Goal: Check status: Check status

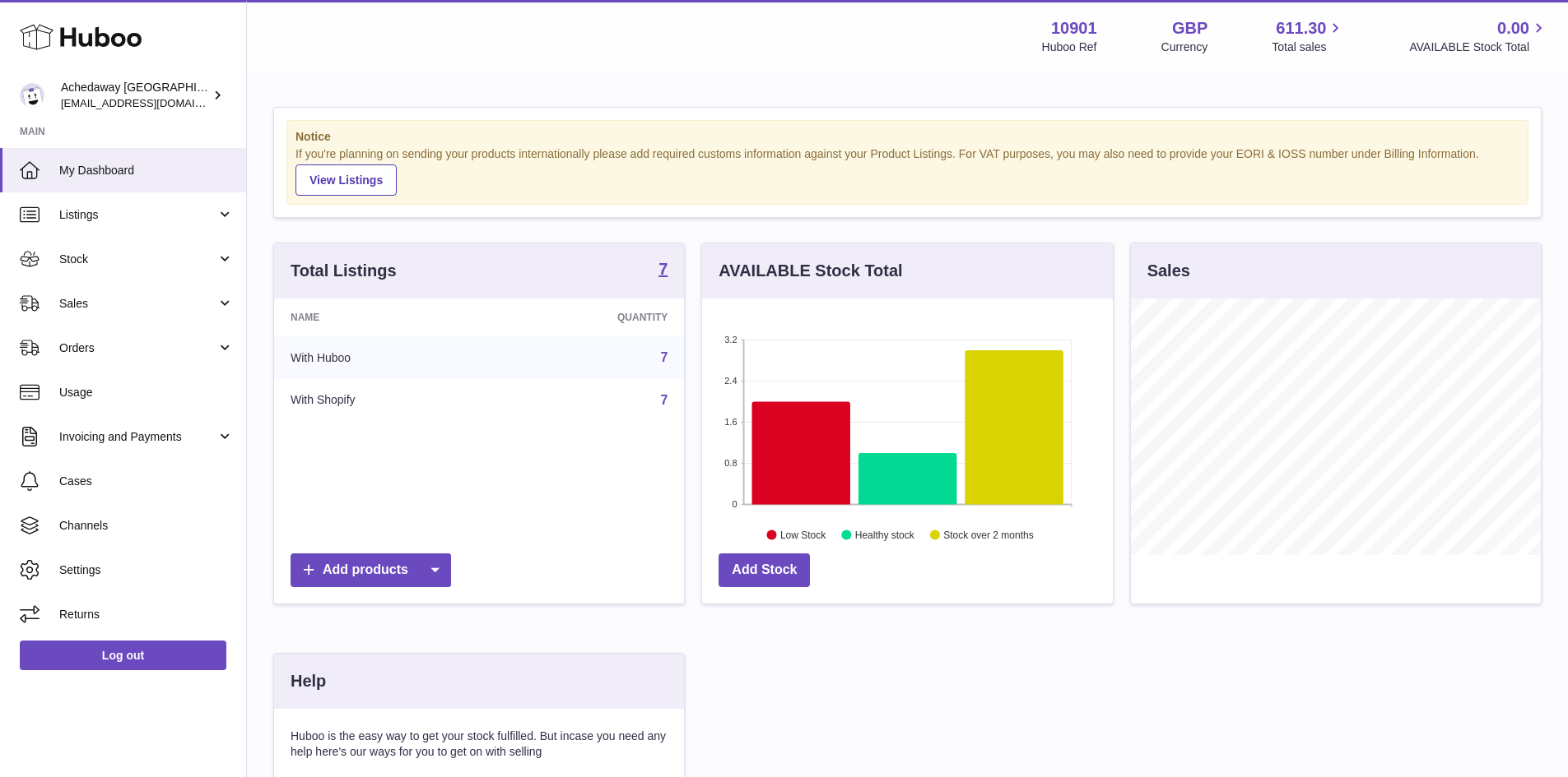
scroll to position [256, 410]
click at [105, 54] on div "Huboo" at bounding box center [123, 38] width 246 height 71
drag, startPoint x: 117, startPoint y: 15, endPoint x: 117, endPoint y: 34, distance: 19.0
click at [120, 17] on div "Huboo" at bounding box center [123, 38] width 246 height 71
click at [117, 36] on use at bounding box center [81, 37] width 122 height 25
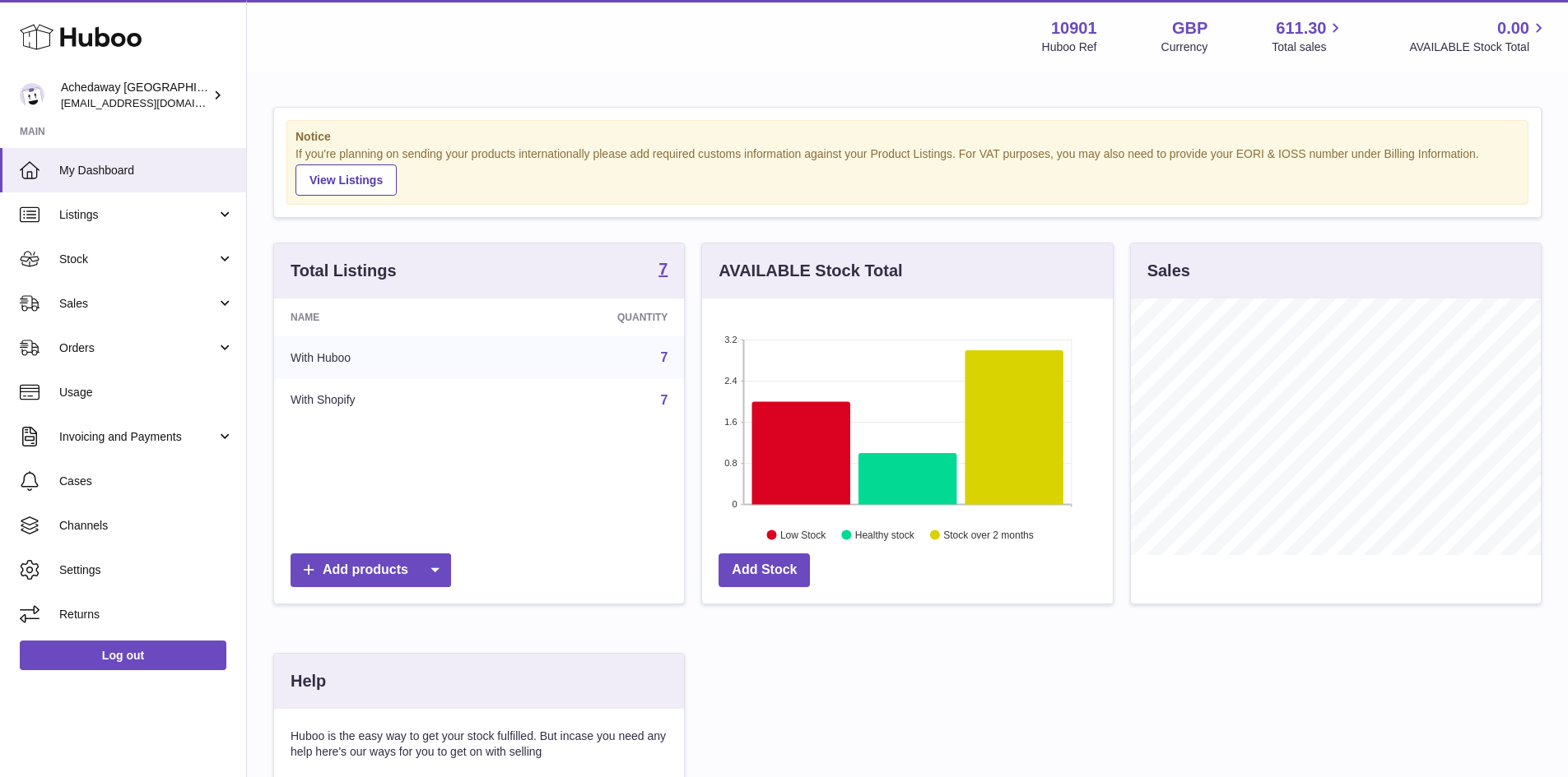
scroll to position [256, 410]
click at [74, 163] on span "My Dashboard" at bounding box center [146, 170] width 175 height 16
click at [104, 154] on link "My Dashboard" at bounding box center [123, 169] width 246 height 44
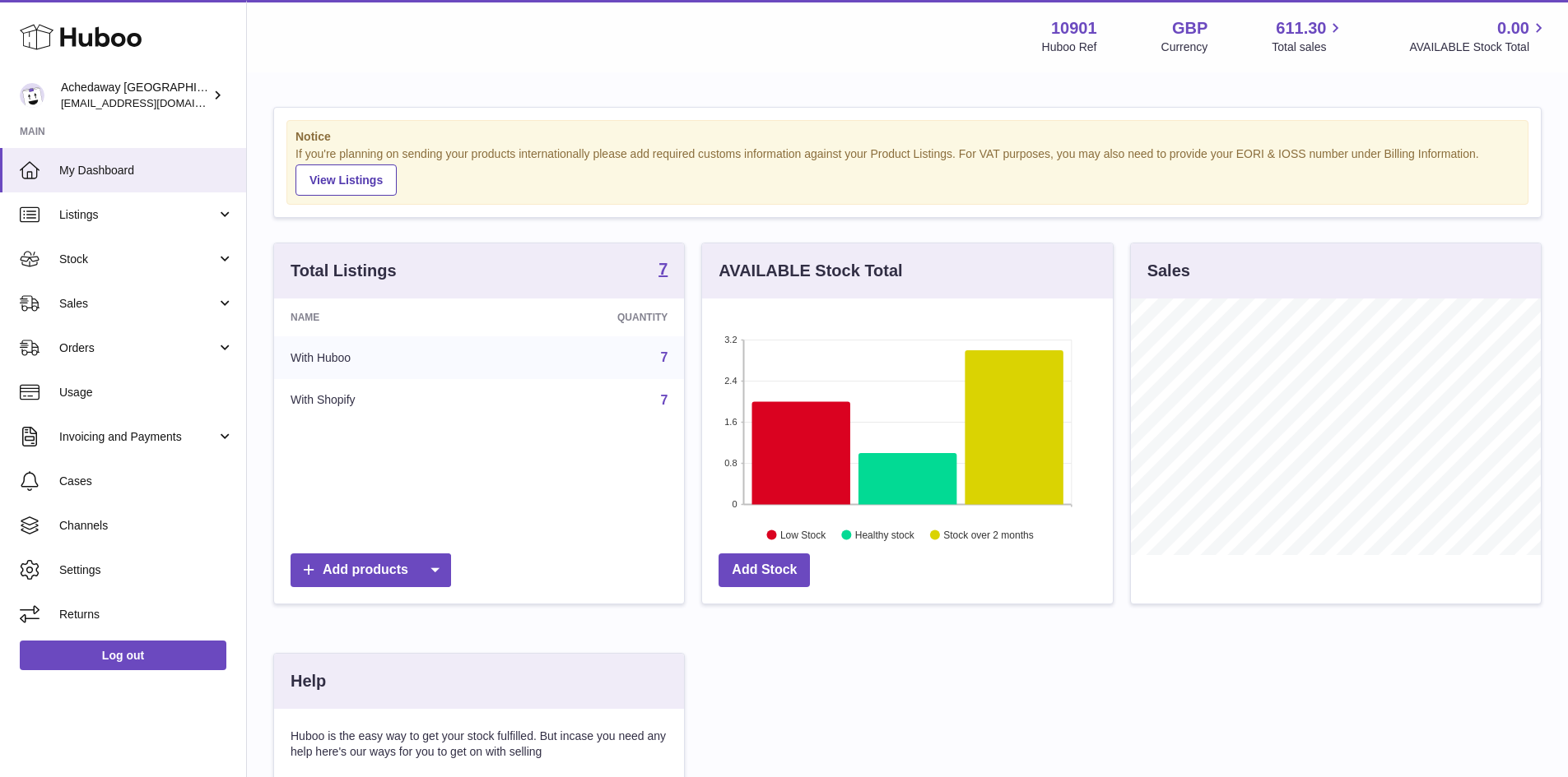
click at [89, 36] on use at bounding box center [81, 37] width 122 height 25
click at [195, 262] on span "Stock" at bounding box center [137, 260] width 157 height 16
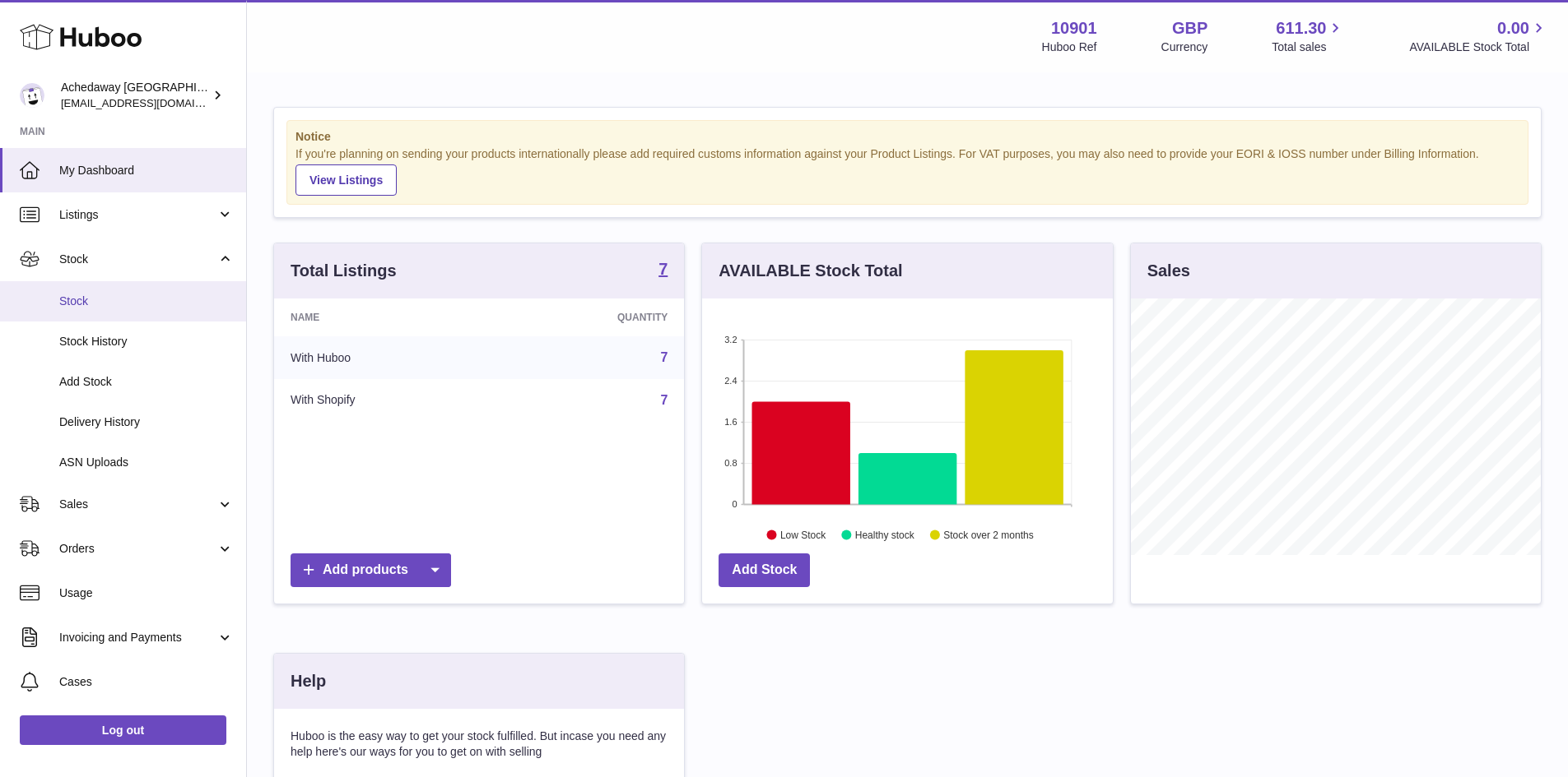
click at [166, 312] on link "Stock" at bounding box center [123, 302] width 246 height 40
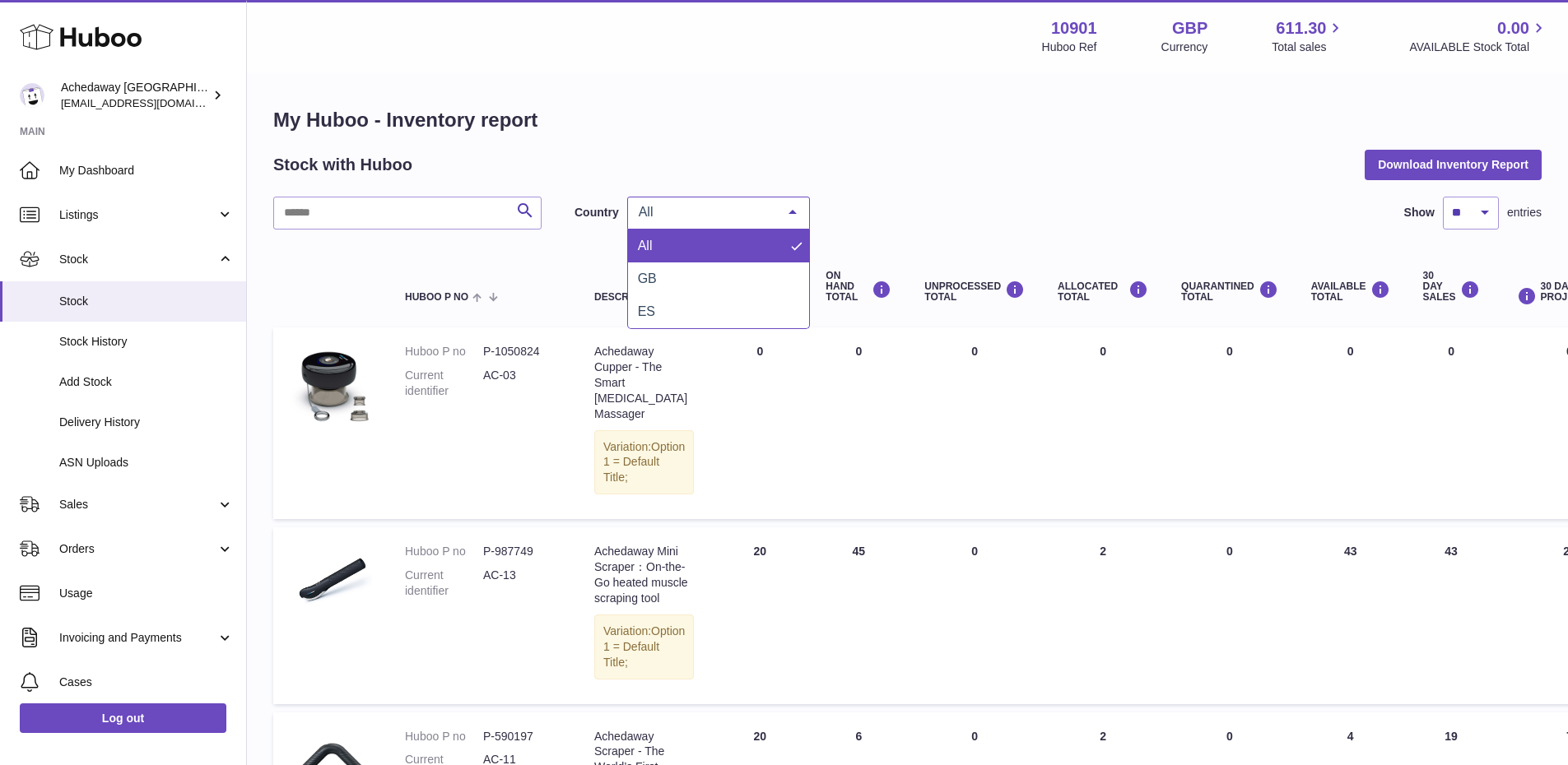
click at [768, 221] on div "All" at bounding box center [718, 213] width 183 height 33
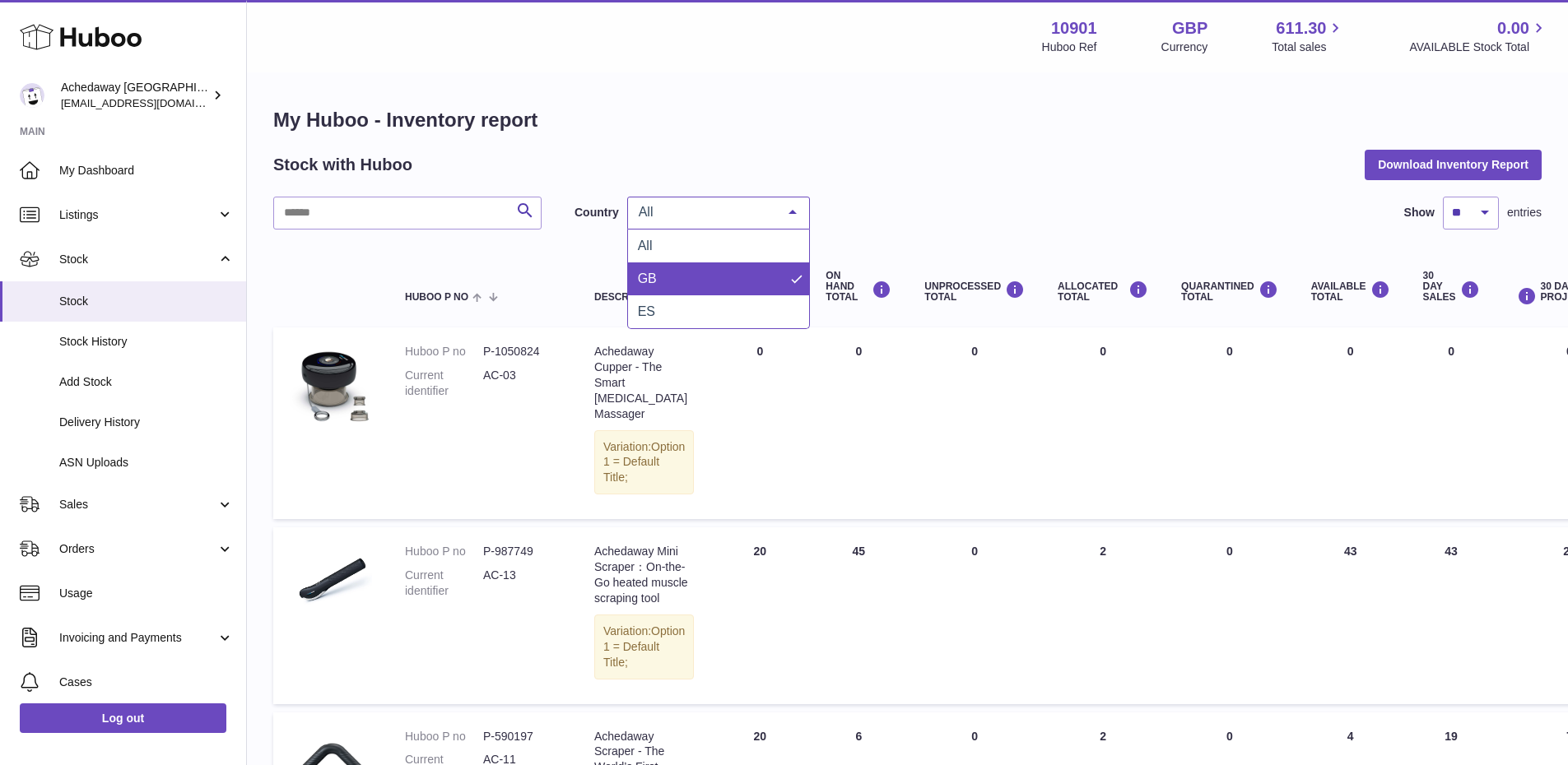
click at [714, 273] on span "GB" at bounding box center [718, 279] width 181 height 33
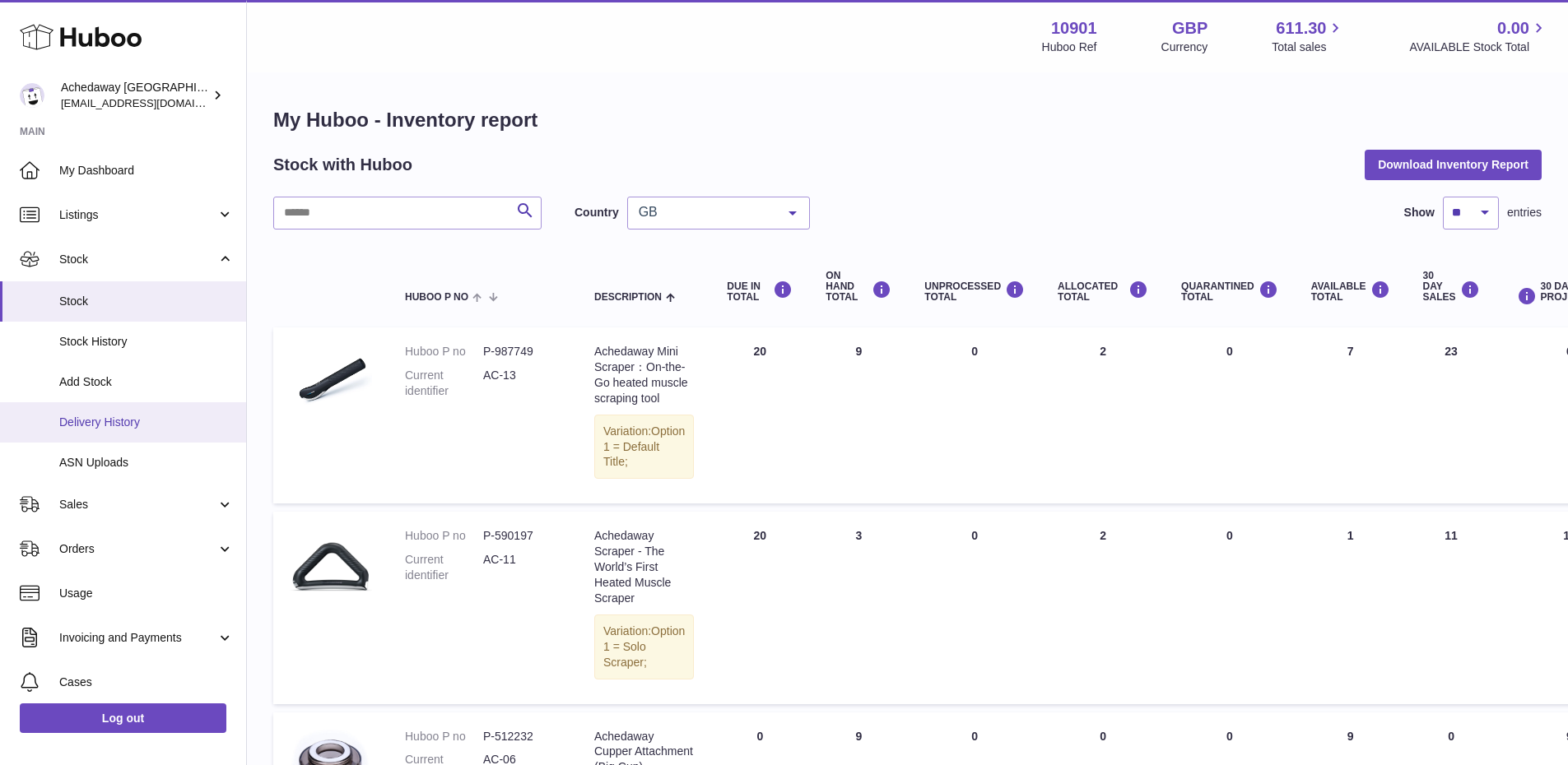
click at [130, 429] on span "Delivery History" at bounding box center [146, 422] width 175 height 16
click at [743, 206] on span "All" at bounding box center [705, 212] width 142 height 17
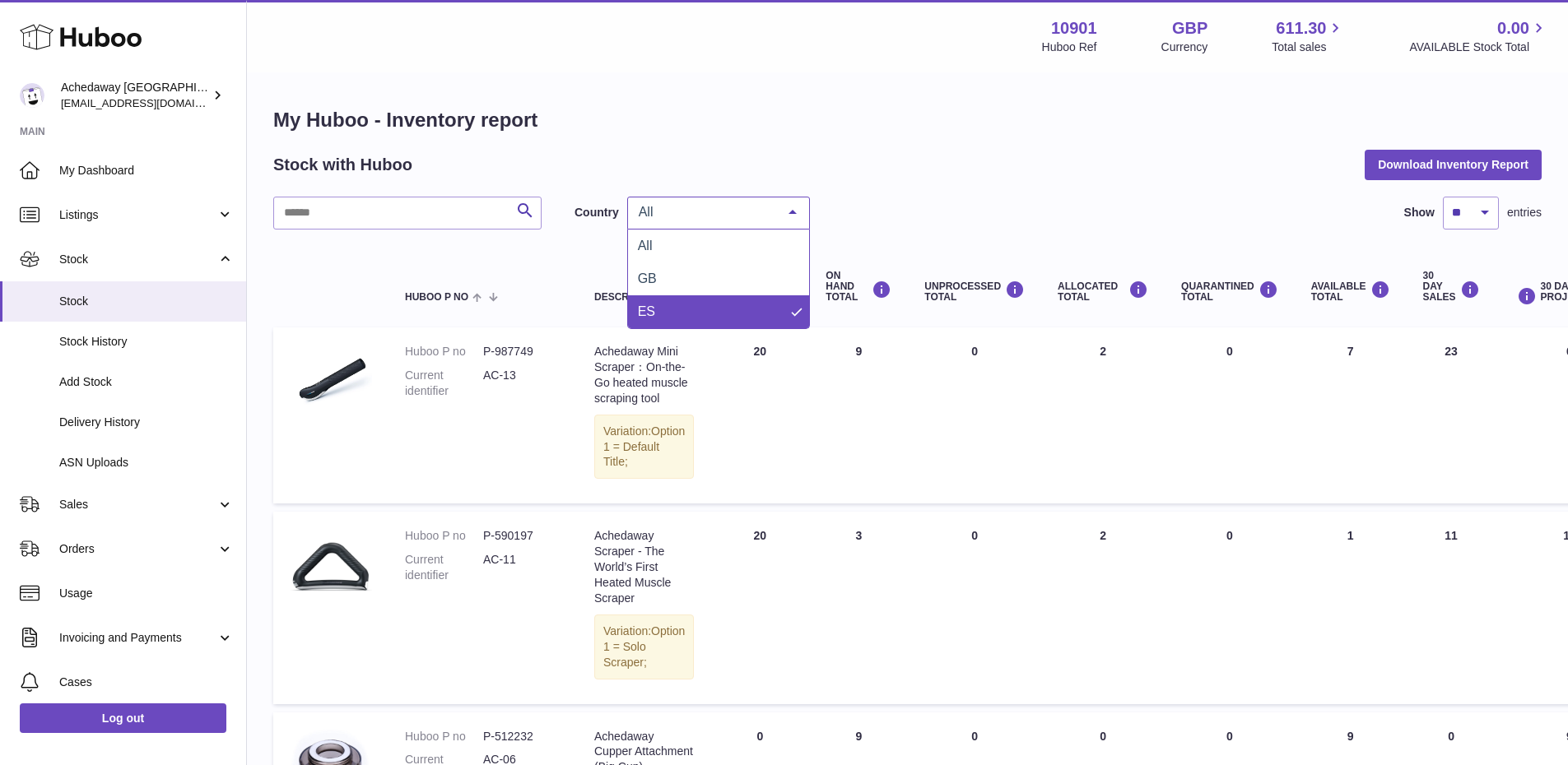
click at [700, 300] on span "ES" at bounding box center [718, 312] width 181 height 33
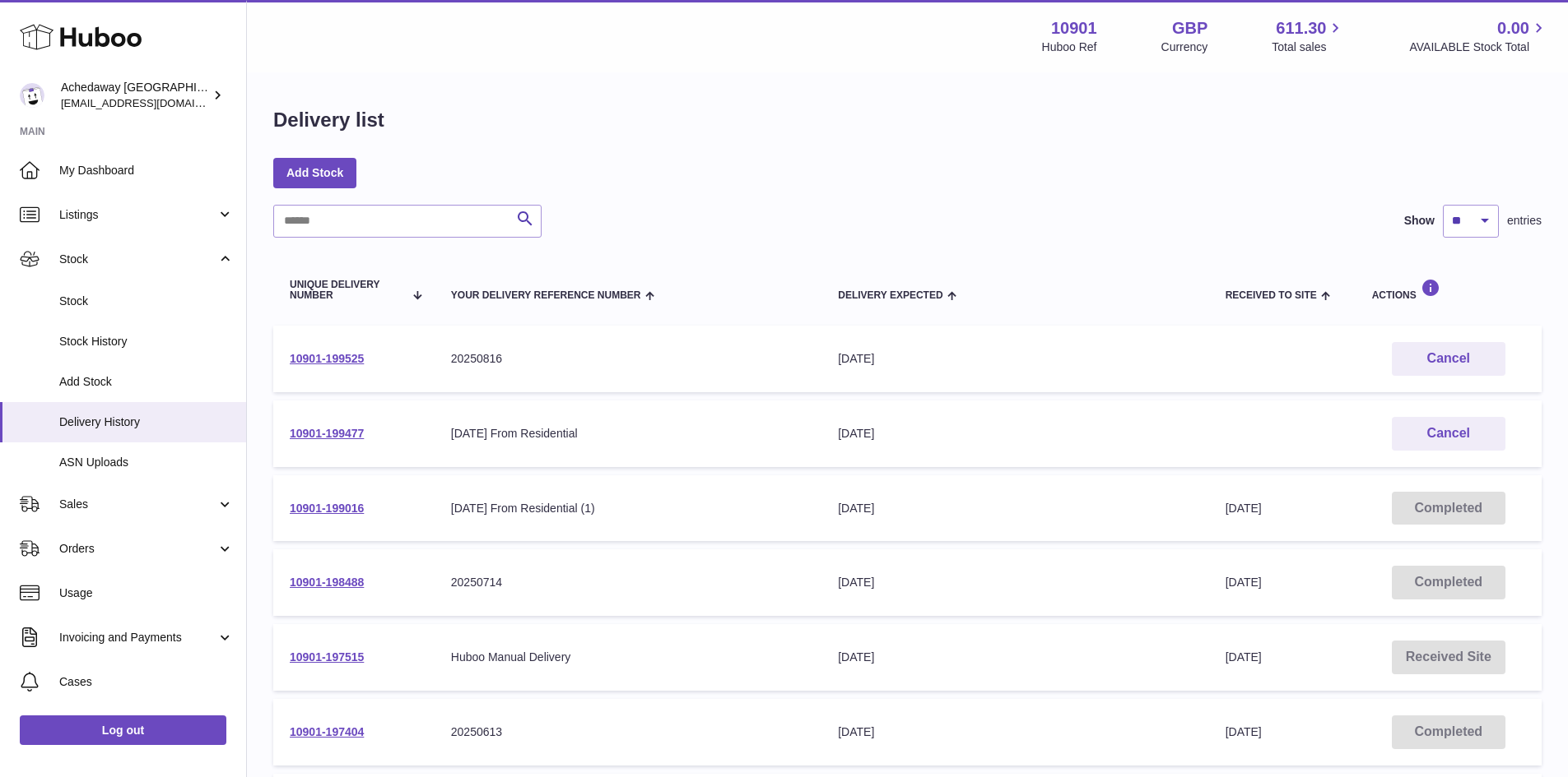
click at [894, 356] on div "30th Aug 2025" at bounding box center [1014, 359] width 354 height 16
click at [358, 434] on link "10901-199477" at bounding box center [326, 433] width 74 height 13
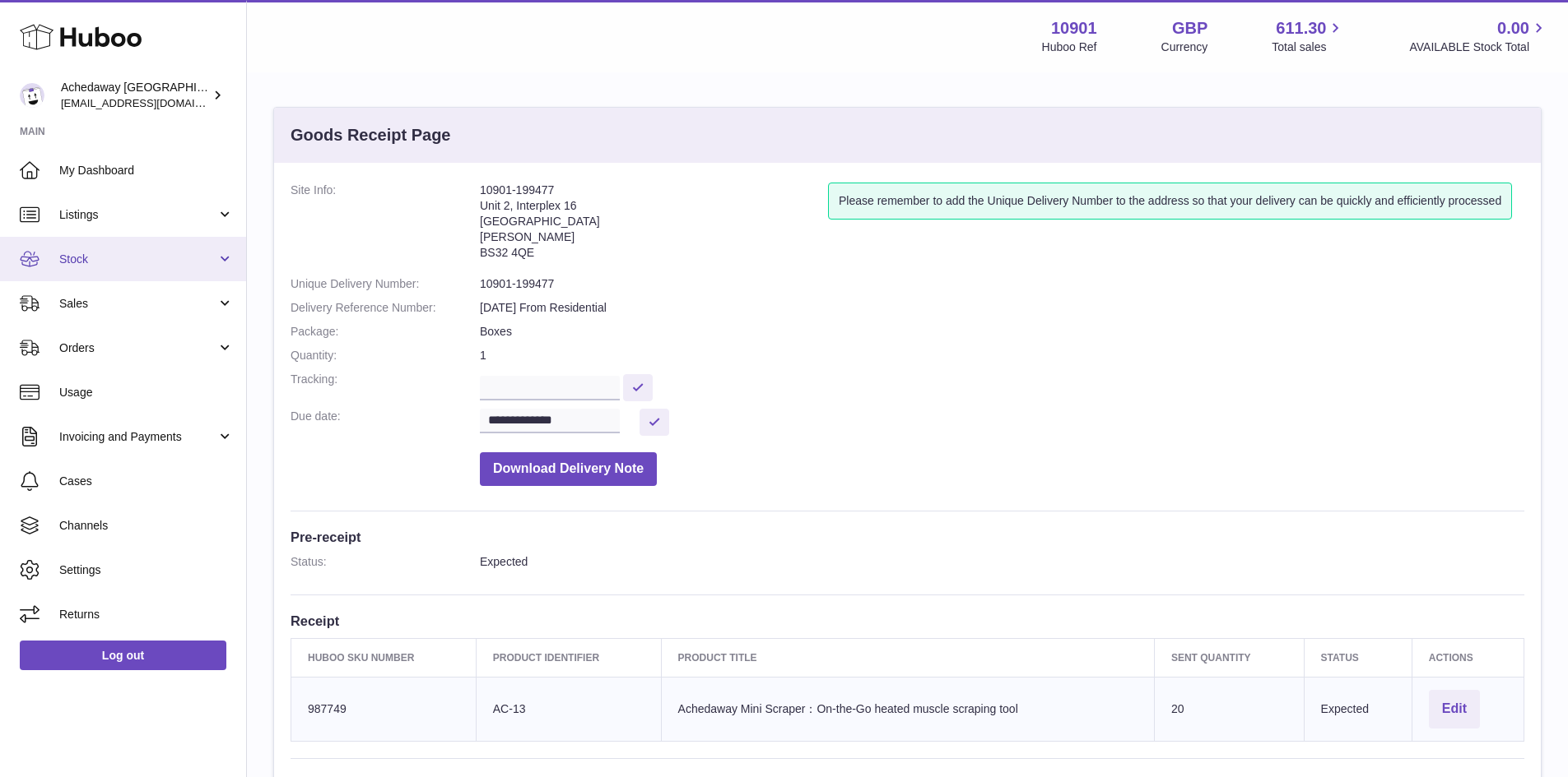
click at [211, 272] on link "Stock" at bounding box center [123, 259] width 246 height 44
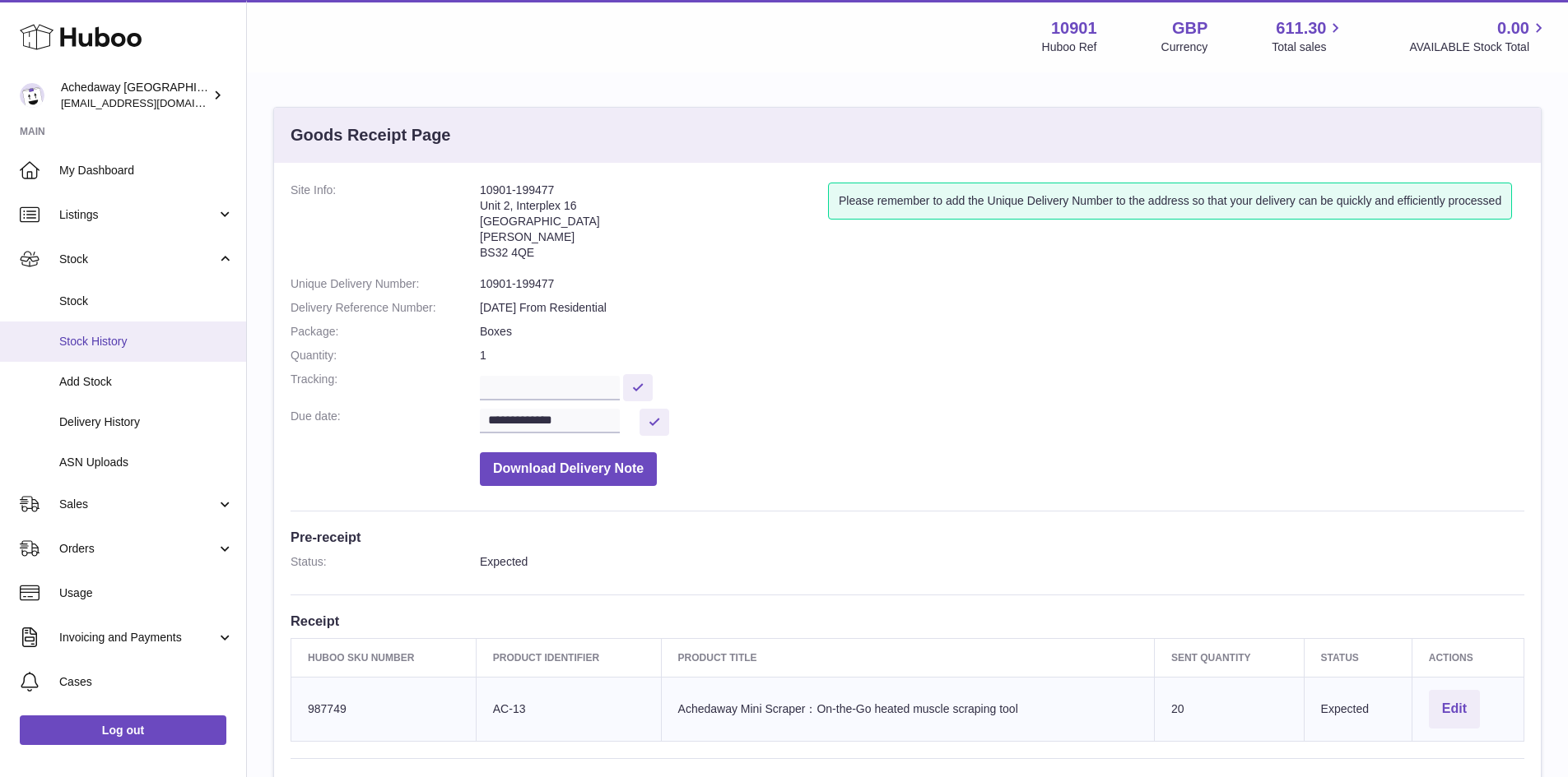
click at [194, 328] on link "Stock History" at bounding box center [123, 342] width 246 height 40
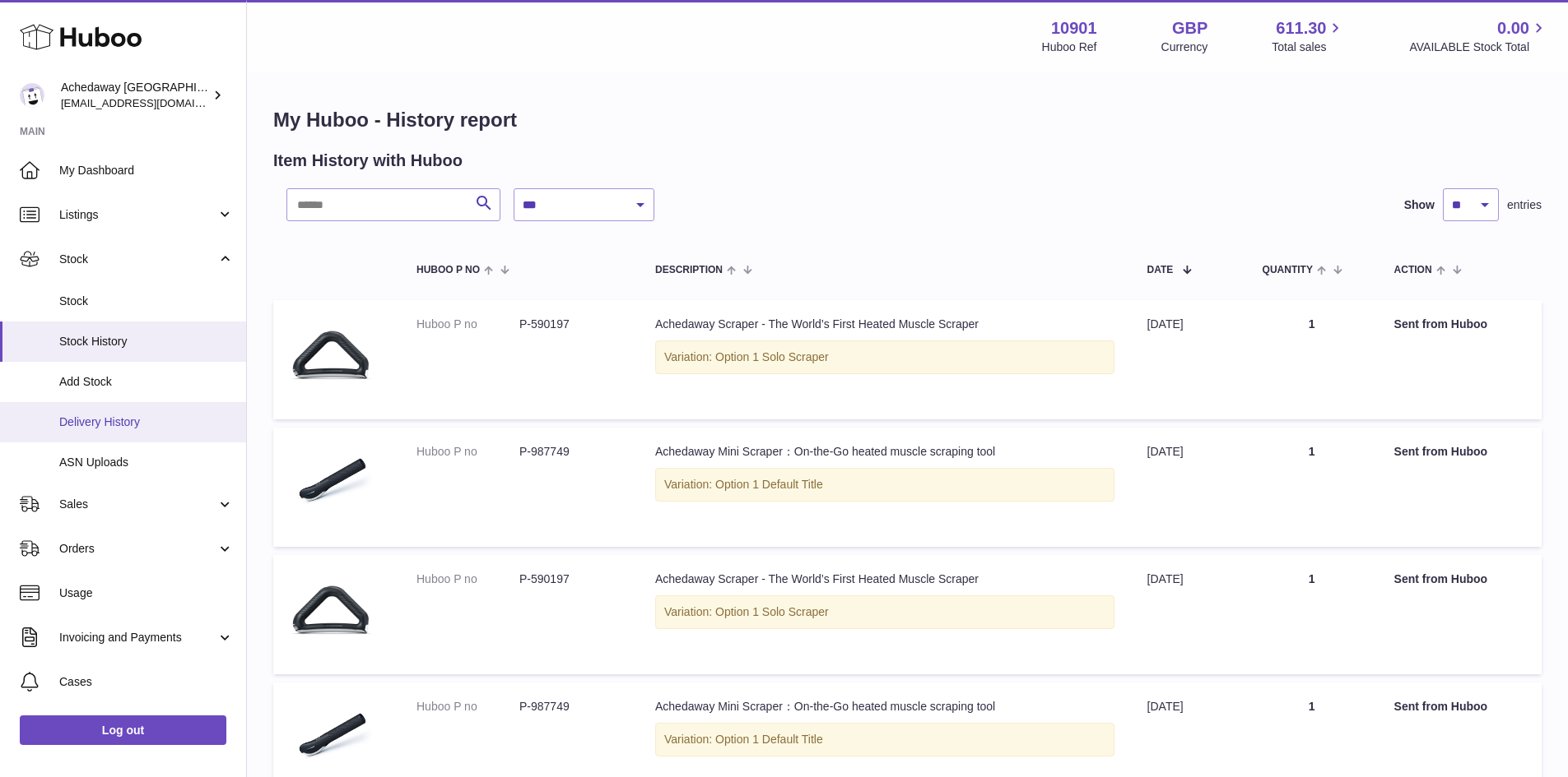
click at [143, 430] on link "Delivery History" at bounding box center [123, 422] width 246 height 40
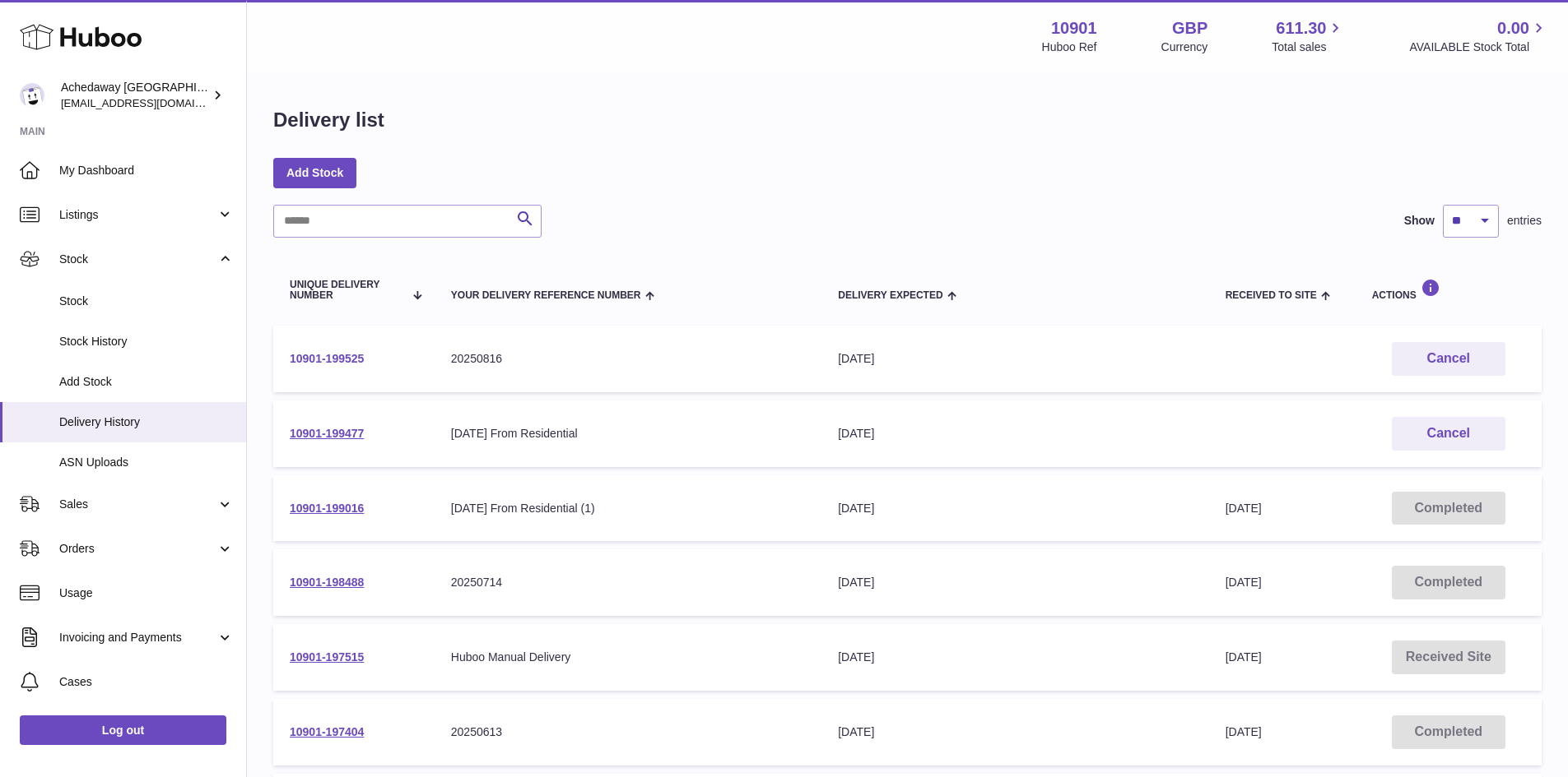
click at [356, 360] on link "10901-199525" at bounding box center [326, 358] width 74 height 13
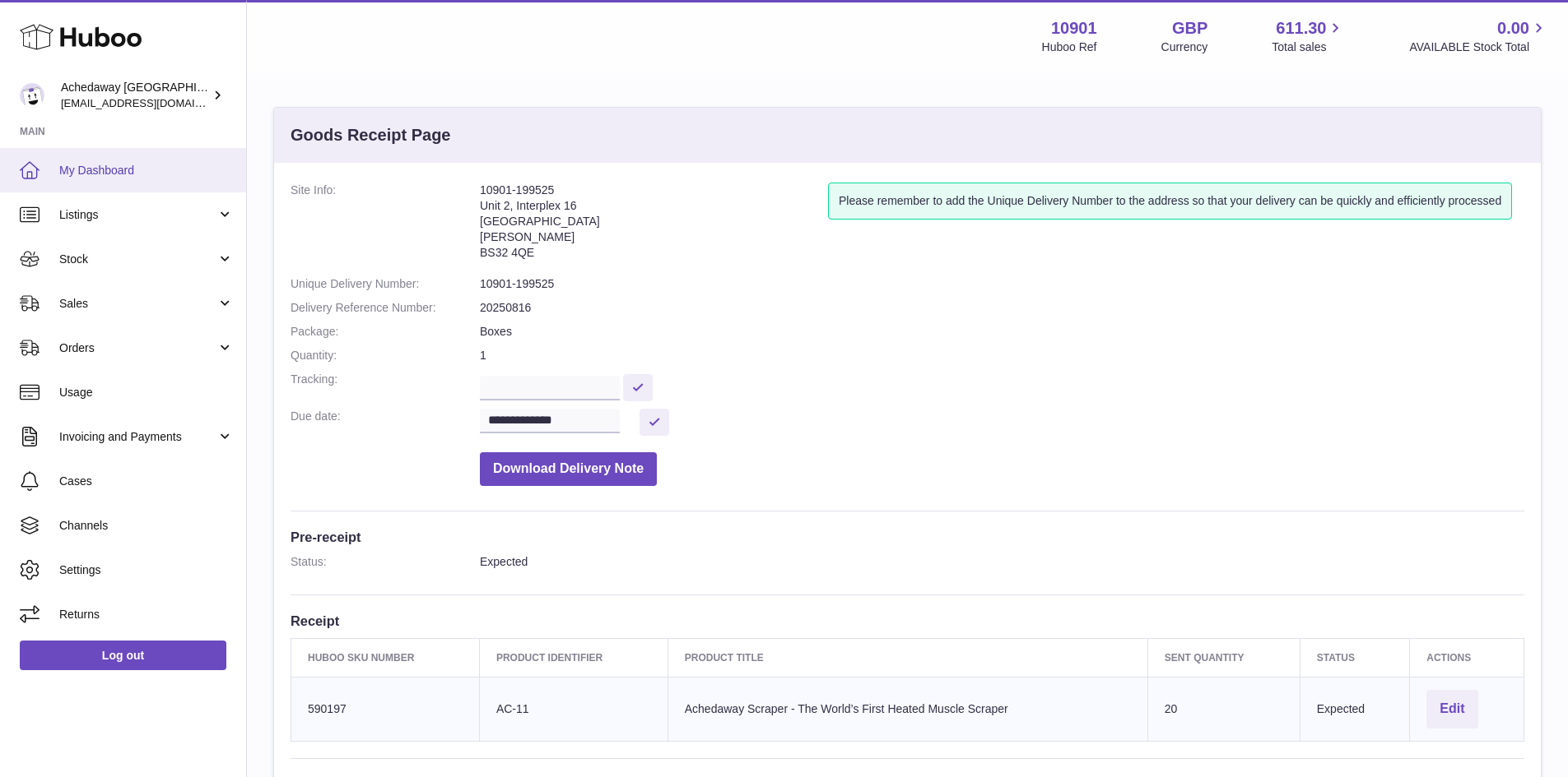
click at [143, 156] on link "My Dashboard" at bounding box center [123, 169] width 246 height 44
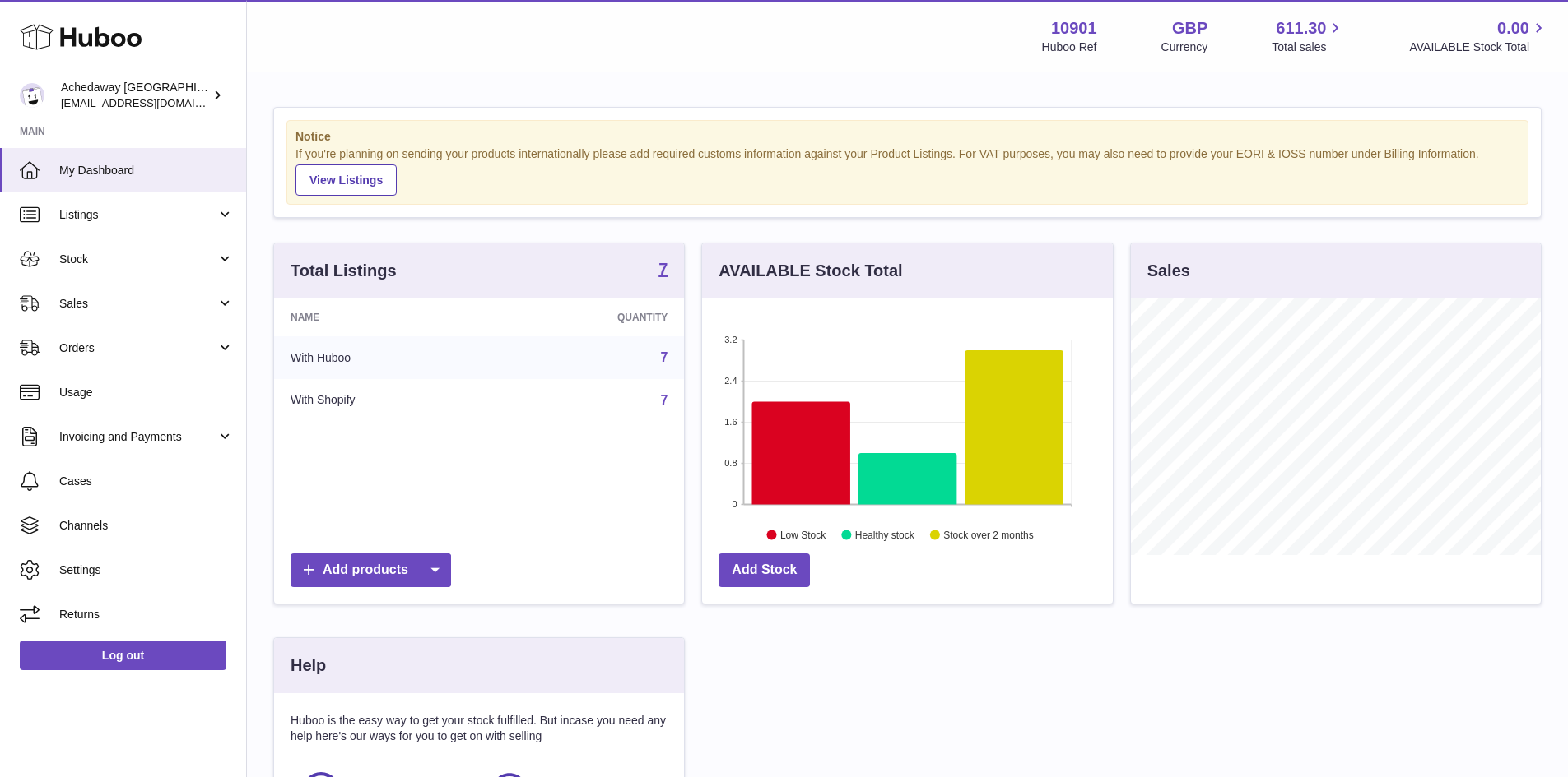
scroll to position [256, 410]
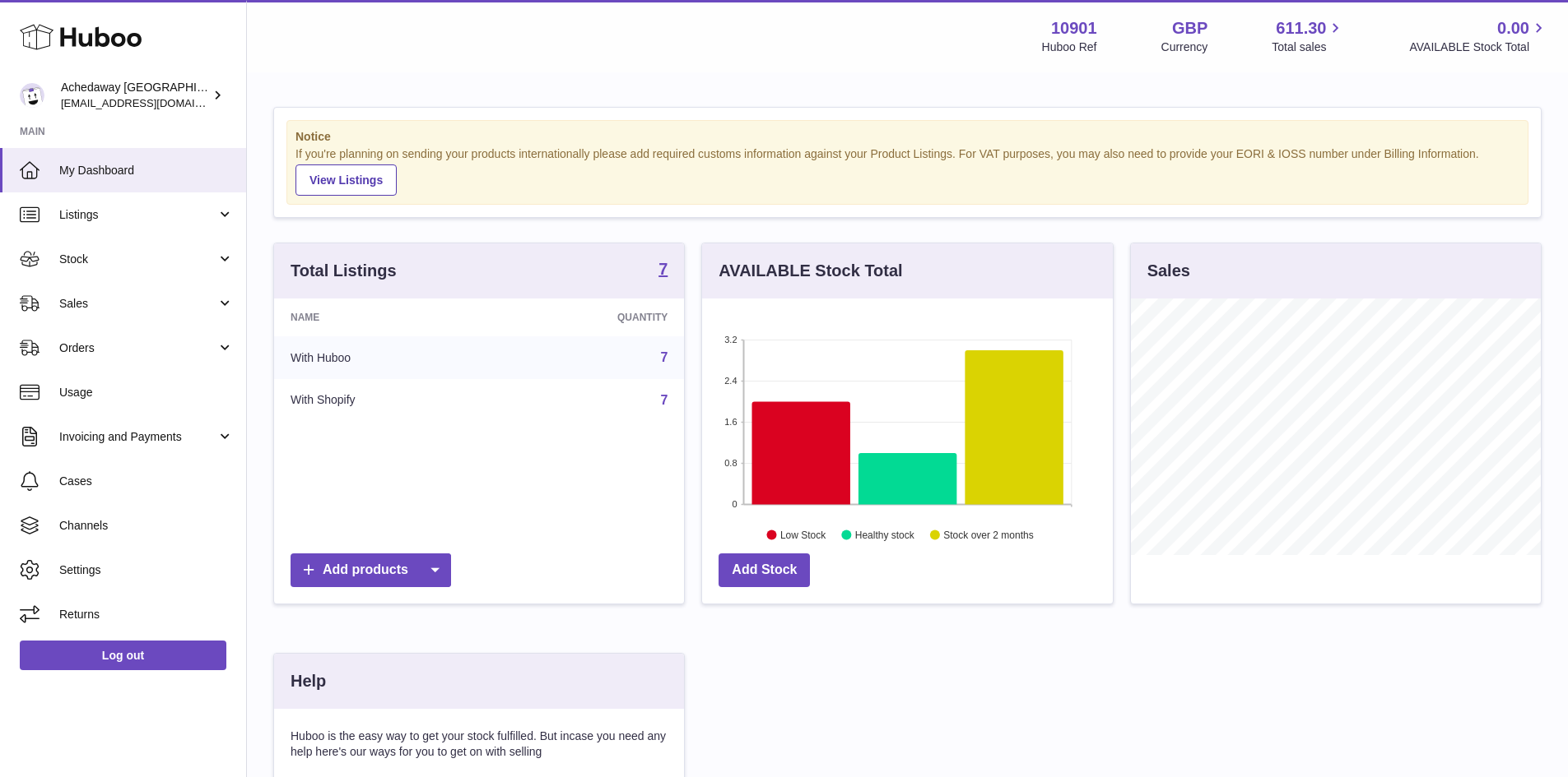
scroll to position [256, 410]
